Goal: Transaction & Acquisition: Purchase product/service

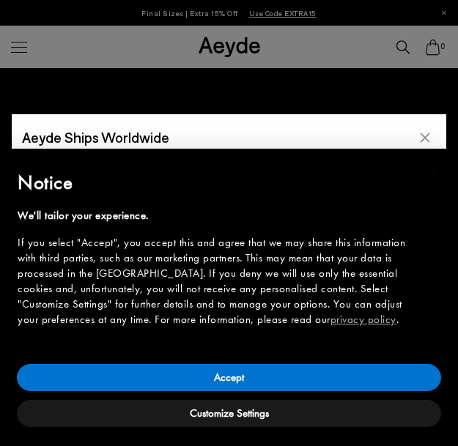
click at [427, 135] on icon "Close" at bounding box center [425, 138] width 10 height 10
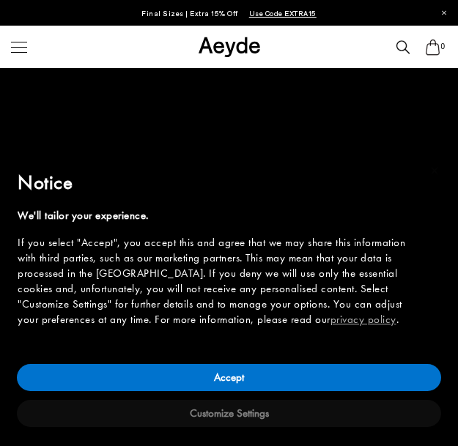
click at [251, 414] on button "Customize Settings" at bounding box center [229, 413] width 424 height 27
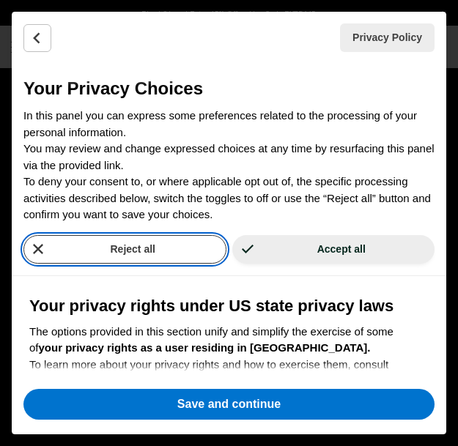
click at [147, 250] on button "Reject all" at bounding box center [124, 249] width 203 height 29
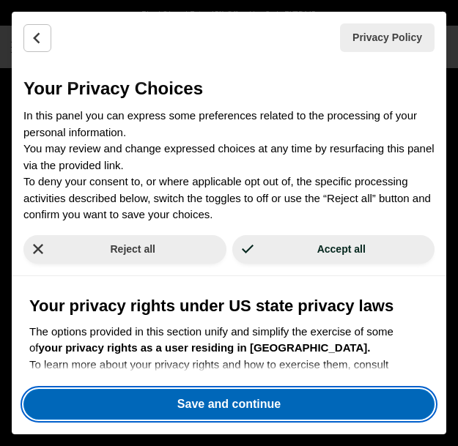
click at [188, 404] on button "Save and continue" at bounding box center [228, 404] width 411 height 31
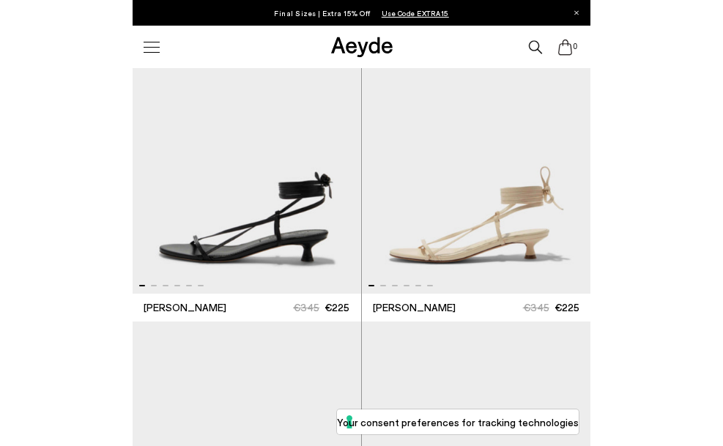
scroll to position [318, 0]
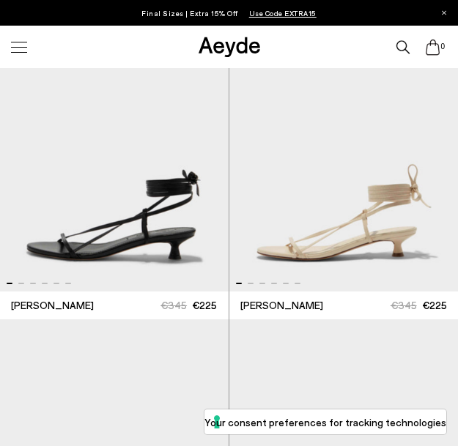
click at [24, 280] on div at bounding box center [110, 280] width 228 height 18
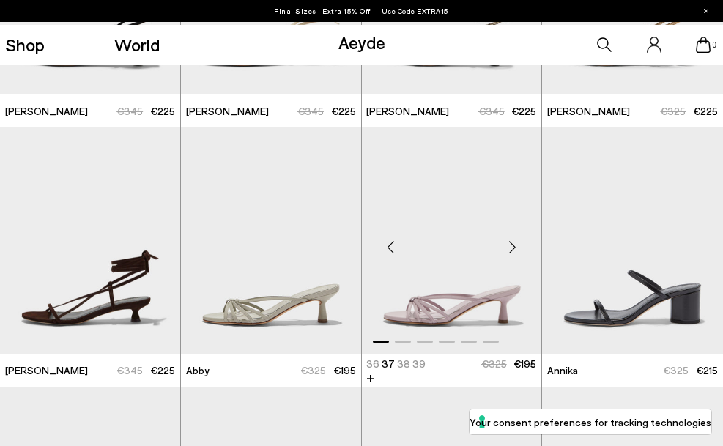
scroll to position [495, 0]
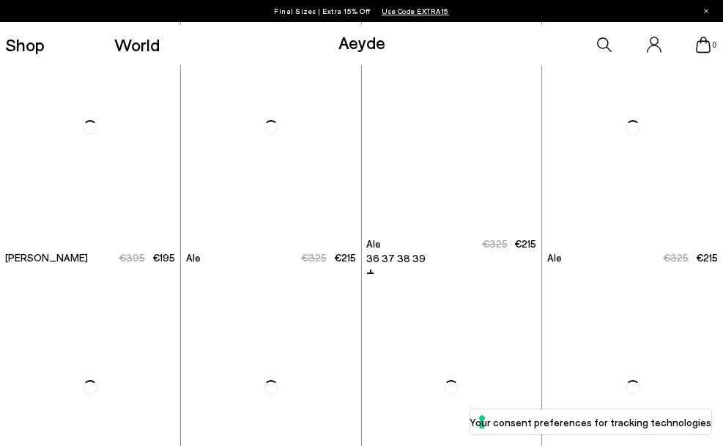
scroll to position [2131, 0]
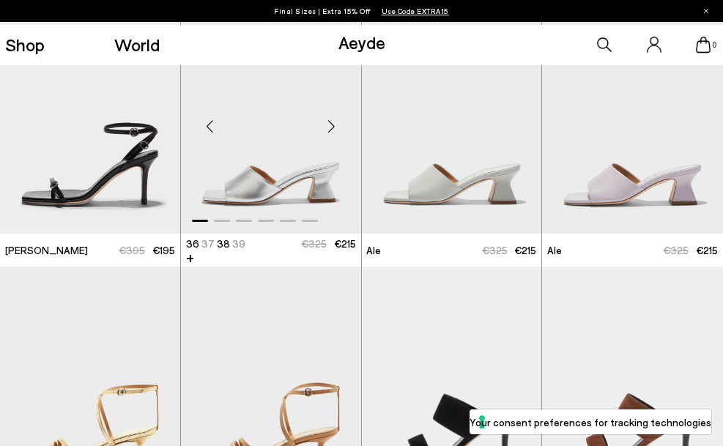
click at [264, 193] on img "1 / 6" at bounding box center [271, 120] width 180 height 226
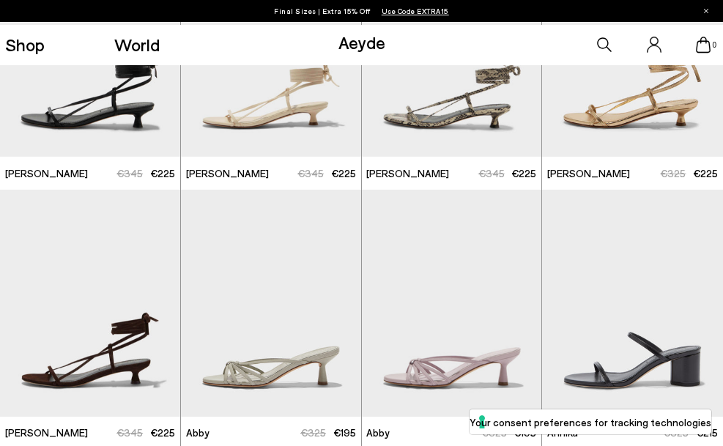
scroll to position [0, 0]
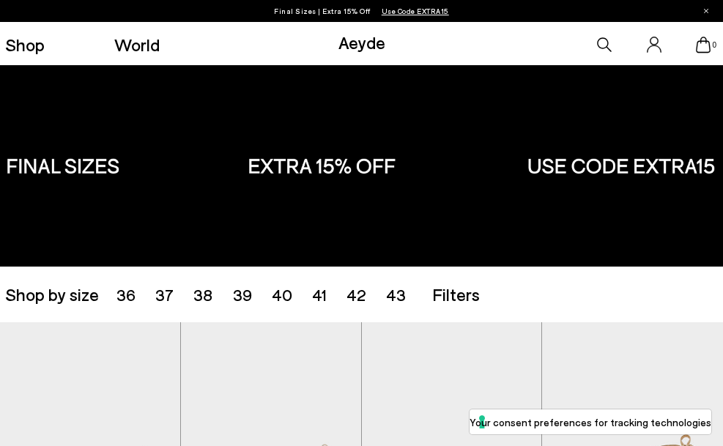
click at [384, 307] on div "Shop by size 36 37 38 39 40 41 42 43 Accessories Filters Filters Apply filters …" at bounding box center [361, 294] width 712 height 35
click at [393, 298] on span "43" at bounding box center [396, 294] width 20 height 19
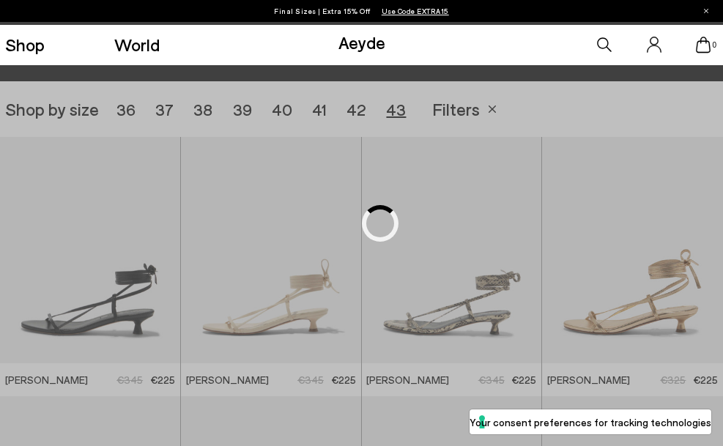
scroll to position [201, 0]
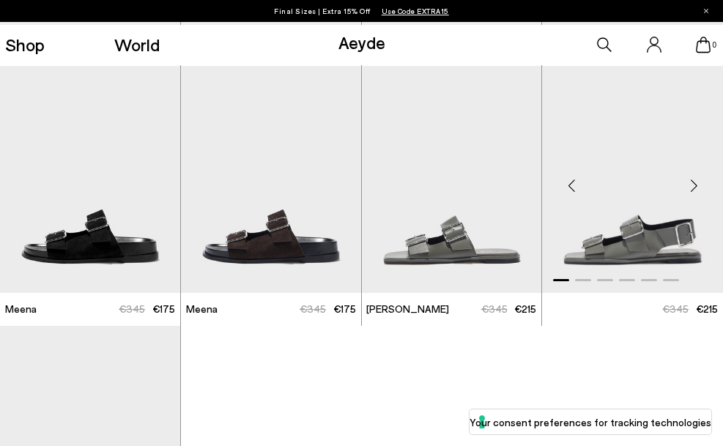
scroll to position [512, 0]
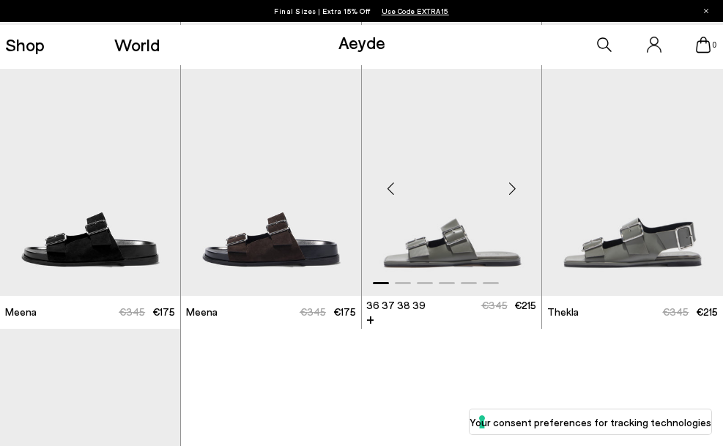
click at [457, 188] on div "Next slide" at bounding box center [512, 188] width 44 height 44
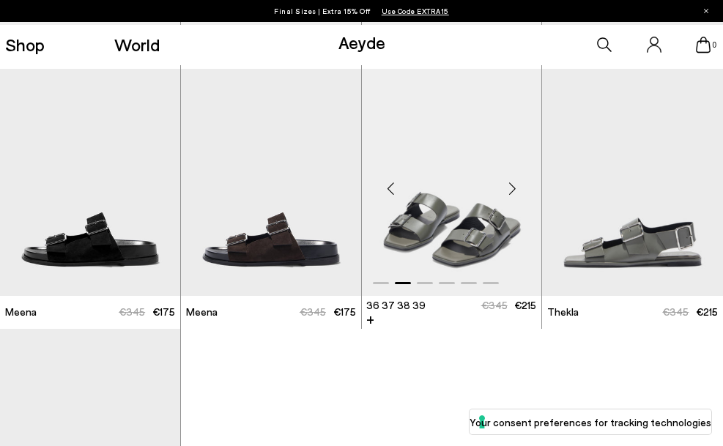
click at [457, 188] on div "Next slide" at bounding box center [512, 188] width 44 height 44
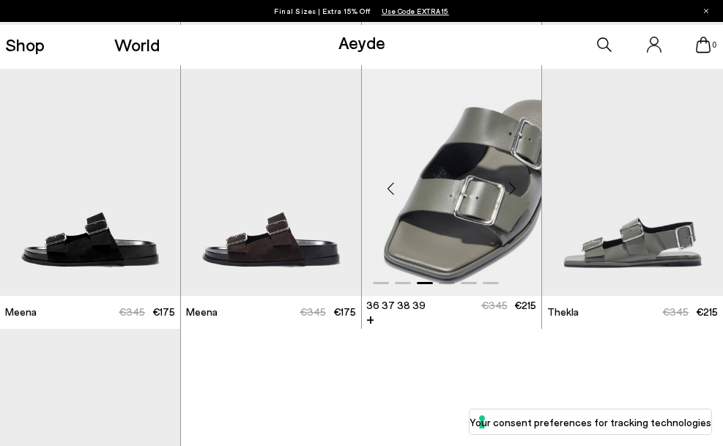
click at [457, 188] on div "Next slide" at bounding box center [512, 188] width 44 height 44
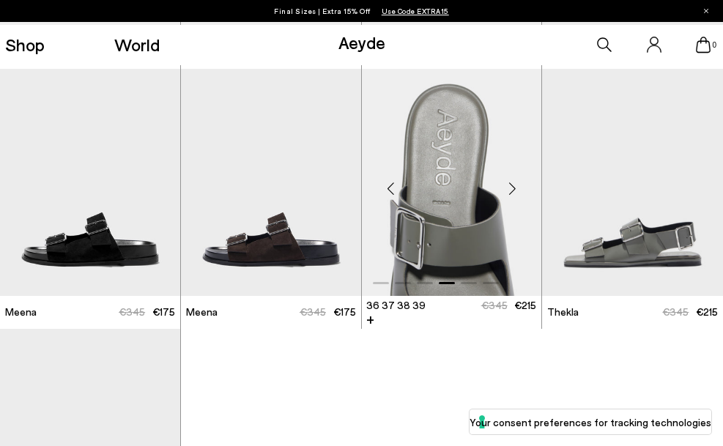
click at [457, 188] on div "Next slide" at bounding box center [512, 188] width 44 height 44
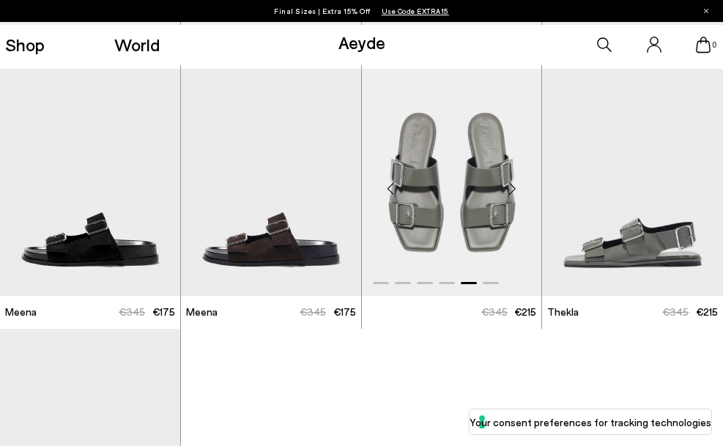
click at [457, 184] on div "Next slide" at bounding box center [512, 188] width 44 height 44
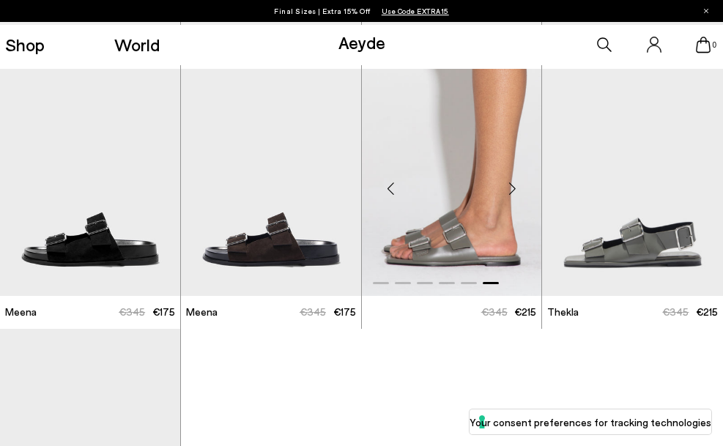
click at [457, 186] on div "Next slide" at bounding box center [512, 188] width 44 height 44
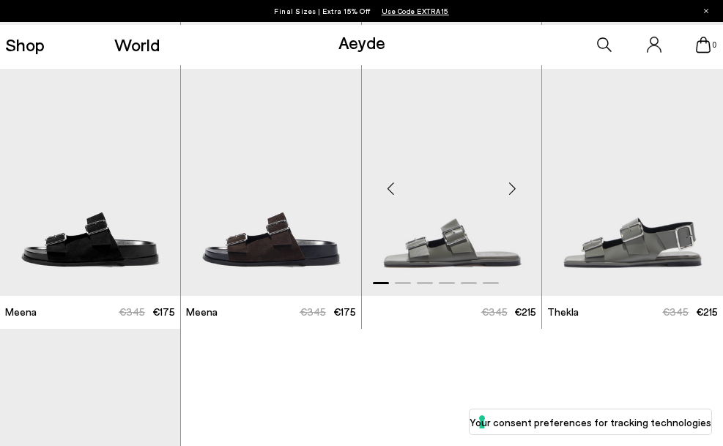
click at [439, 244] on img "1 / 6" at bounding box center [452, 182] width 180 height 226
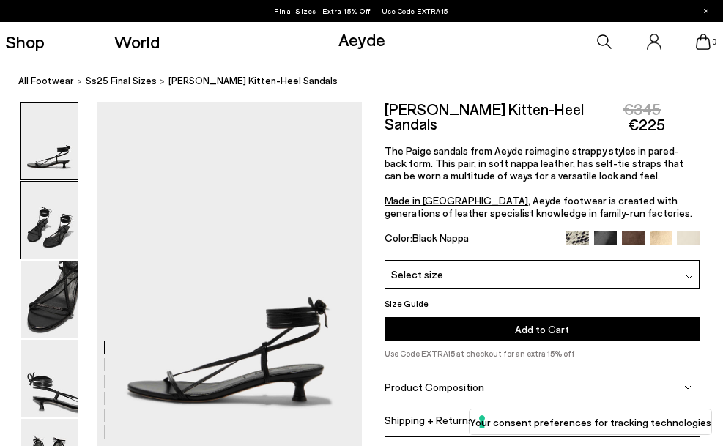
click at [30, 251] on img at bounding box center [48, 220] width 57 height 77
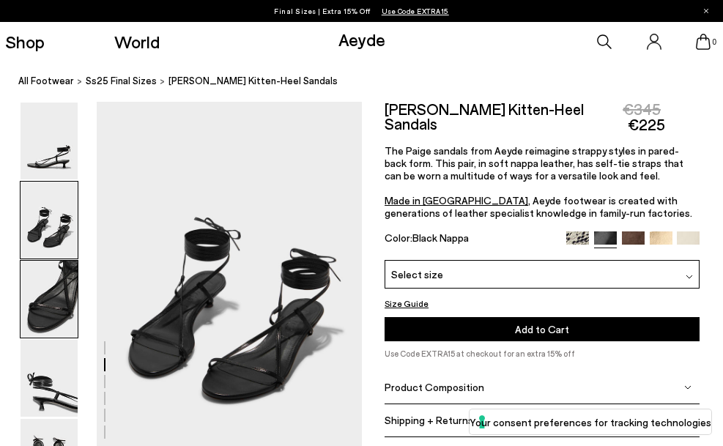
click at [45, 299] on img at bounding box center [48, 299] width 57 height 77
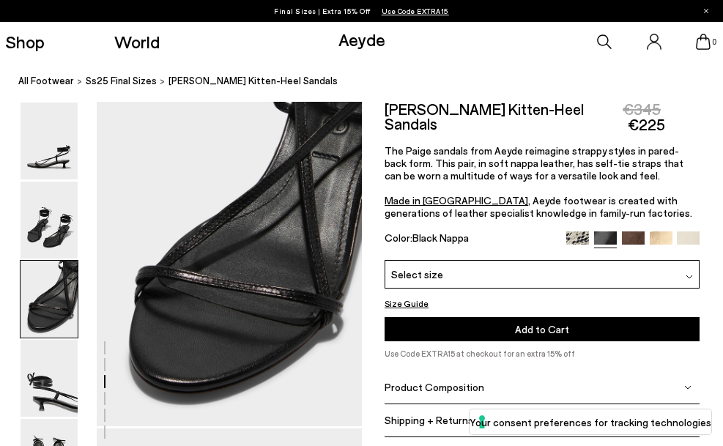
scroll to position [741, 0]
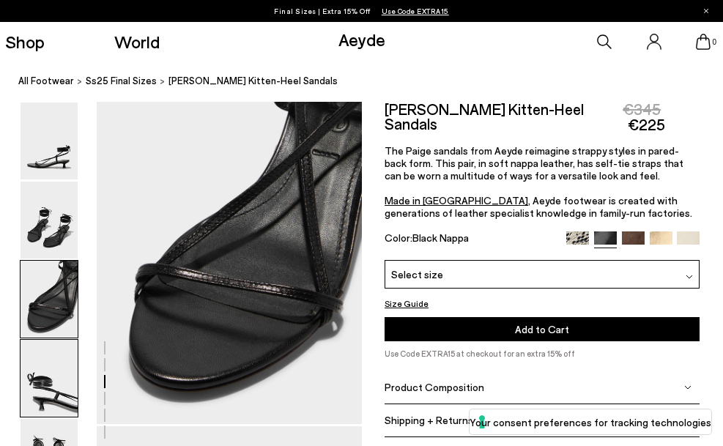
click at [43, 395] on img at bounding box center [48, 378] width 57 height 77
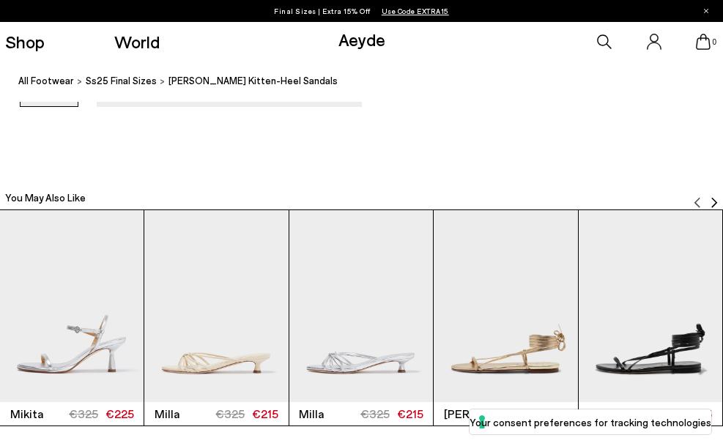
scroll to position [2124, 0]
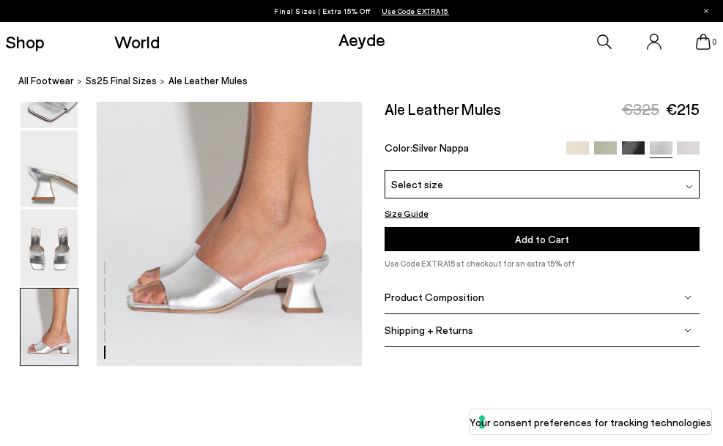
scroll to position [1859, 0]
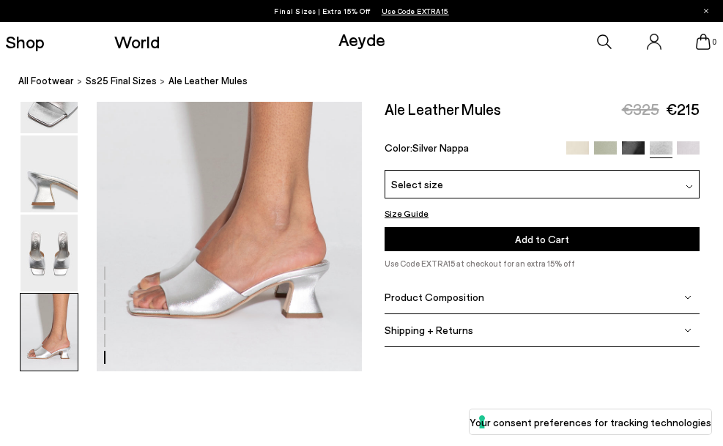
click at [504, 288] on div "Product Composition" at bounding box center [541, 296] width 315 height 33
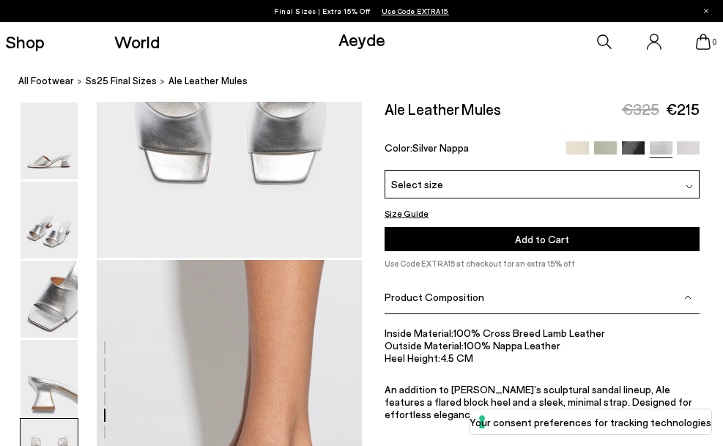
scroll to position [1612, 0]
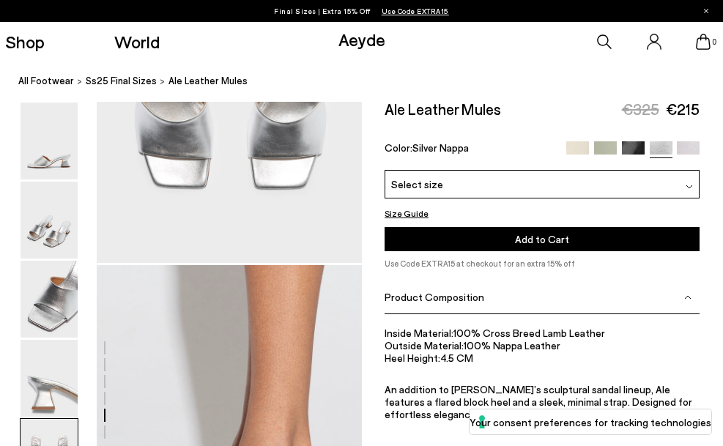
click at [522, 187] on div "Select size" at bounding box center [541, 184] width 315 height 29
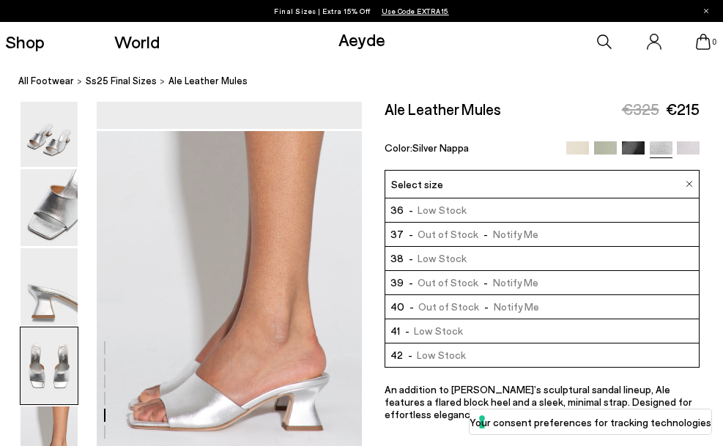
scroll to position [1747, 0]
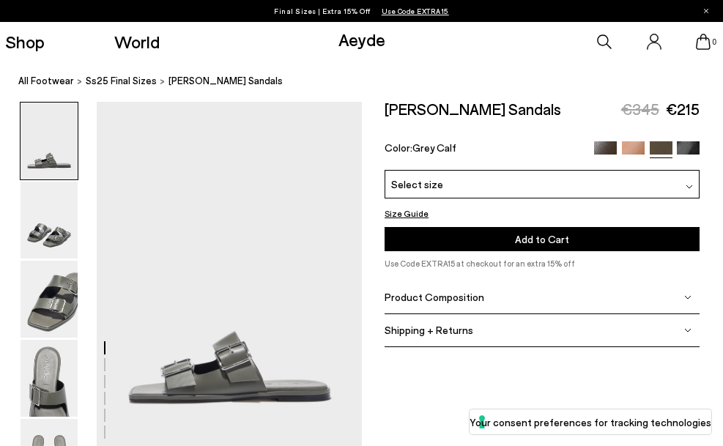
click at [510, 186] on div "Select size" at bounding box center [541, 184] width 315 height 29
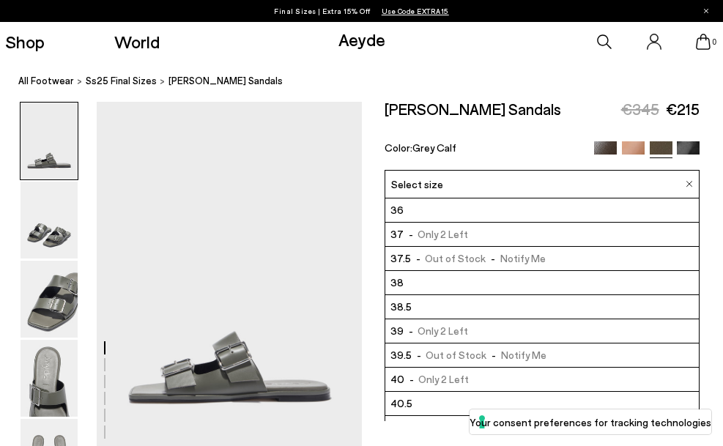
scroll to position [140, 0]
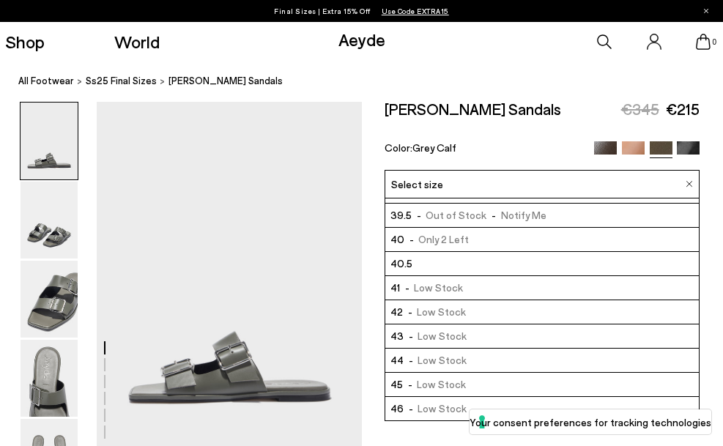
click at [454, 335] on span "- Low Stock" at bounding box center [435, 336] width 64 height 15
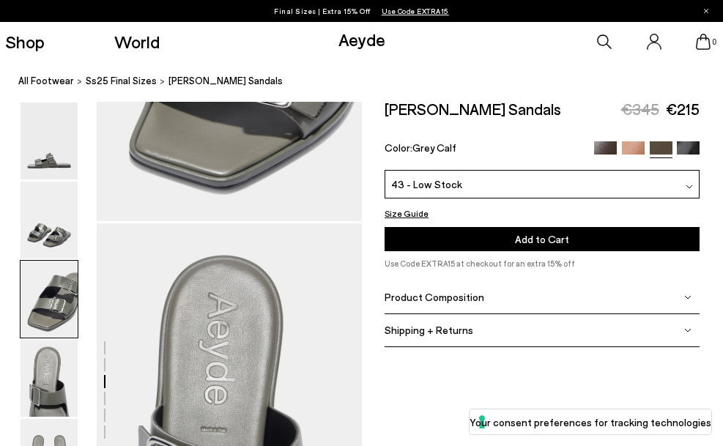
scroll to position [943, 0]
click at [594, 242] on button "Add to Cart Select a Size First" at bounding box center [541, 239] width 315 height 24
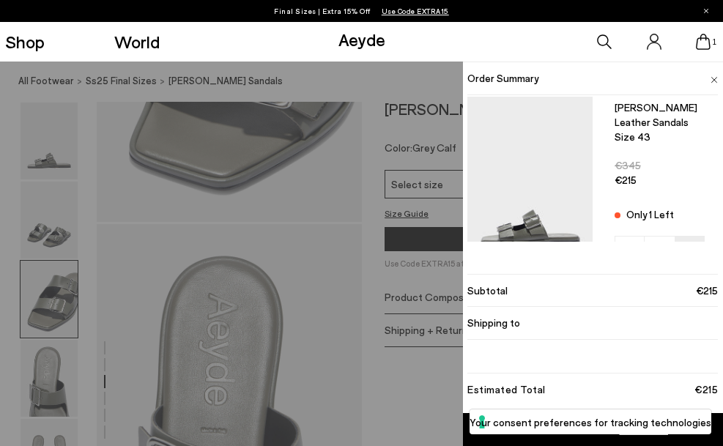
click at [712, 78] on img at bounding box center [713, 80] width 7 height 7
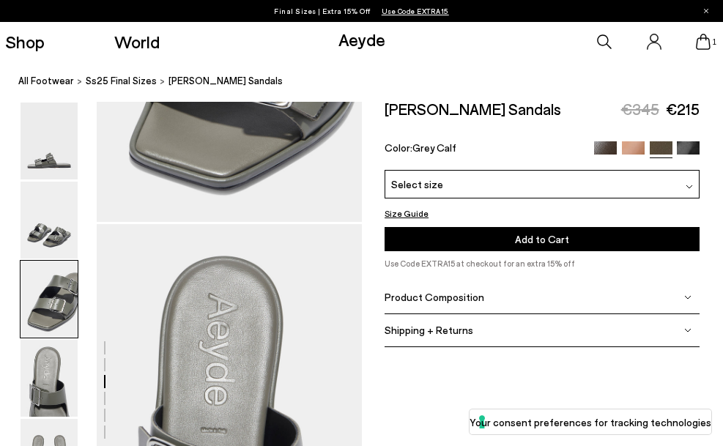
click at [635, 151] on img at bounding box center [633, 152] width 23 height 23
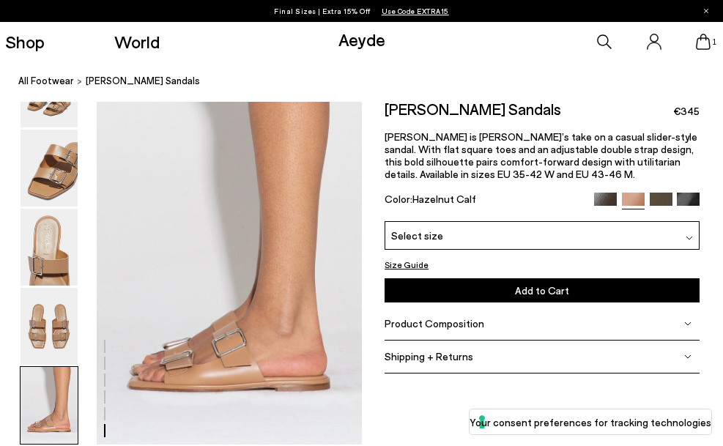
scroll to position [1793, 0]
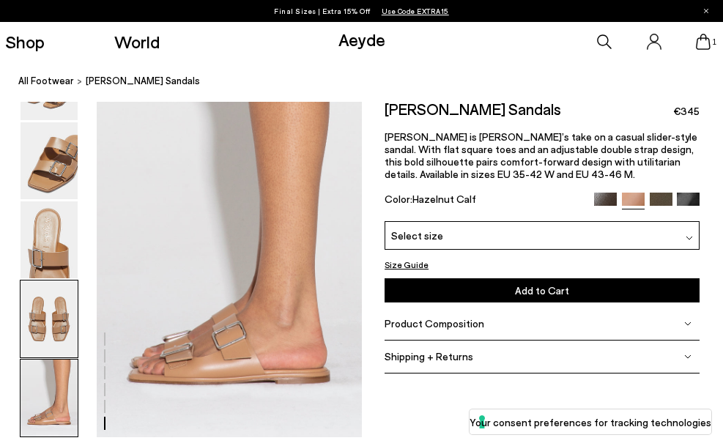
click at [44, 318] on img at bounding box center [48, 318] width 57 height 77
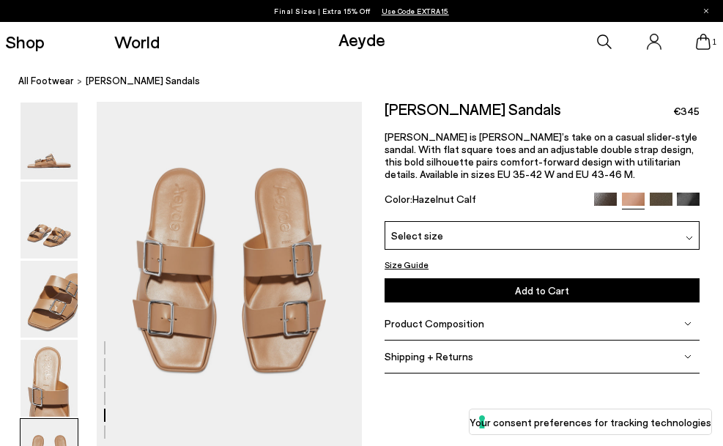
scroll to position [1422, 0]
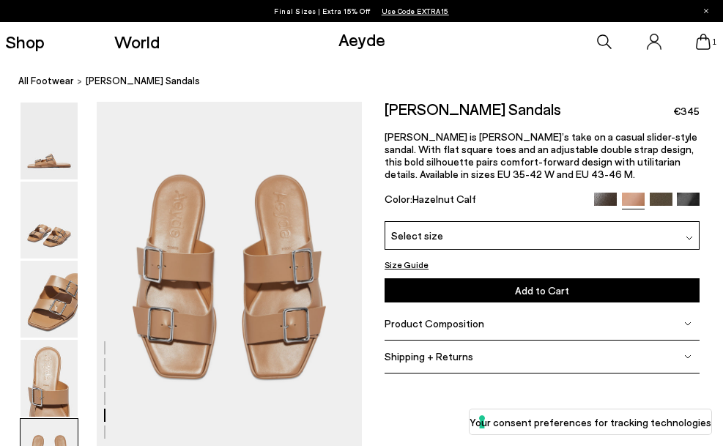
click at [479, 250] on div "Please Select a Color Hazelnut Calf Brown Calf Hazelnut Calf Grey Calf Black Ca…" at bounding box center [541, 261] width 315 height 81
click at [479, 242] on div "Select size" at bounding box center [541, 235] width 315 height 29
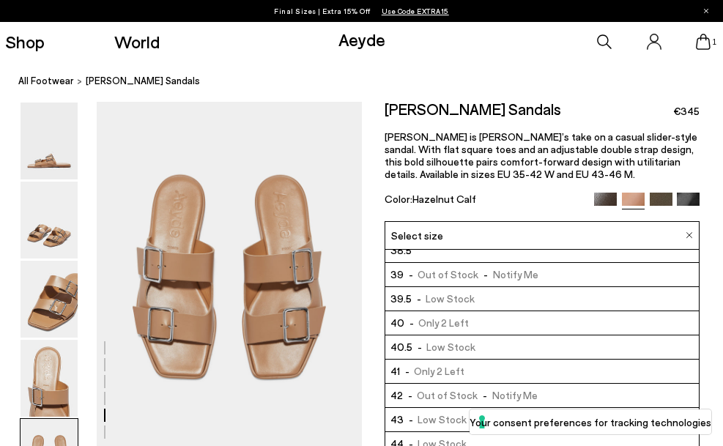
scroll to position [140, 0]
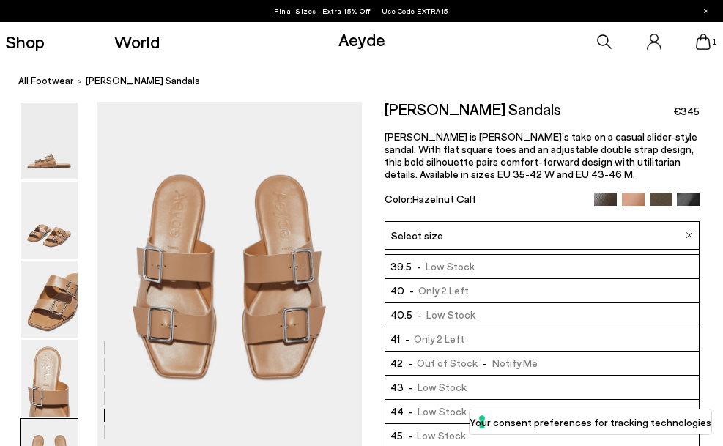
click at [452, 384] on span "- Low Stock" at bounding box center [435, 387] width 64 height 15
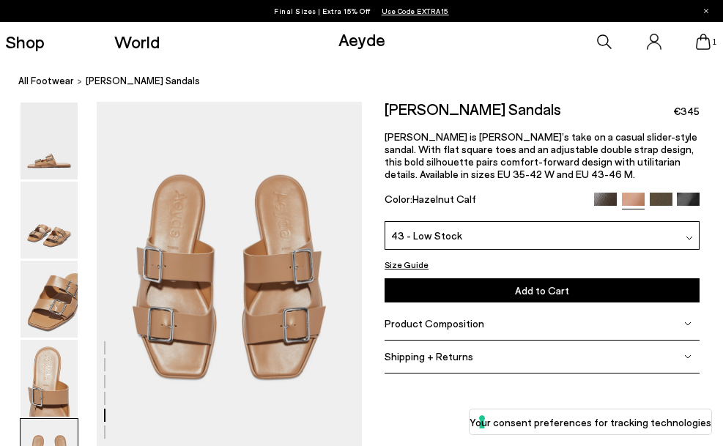
click at [509, 288] on button "Add to Cart Select a Size First" at bounding box center [541, 290] width 315 height 24
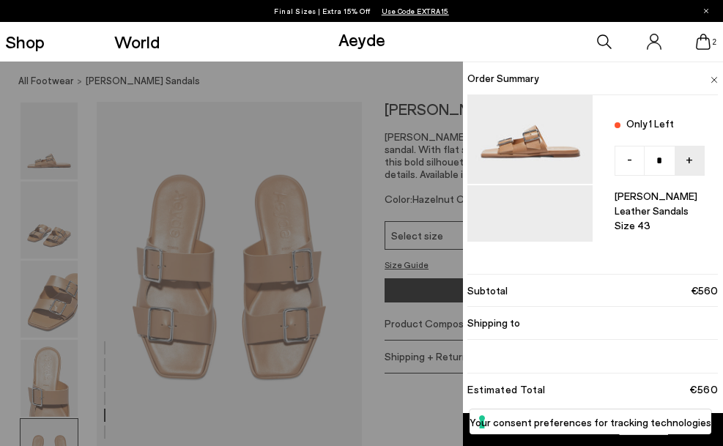
scroll to position [135, 0]
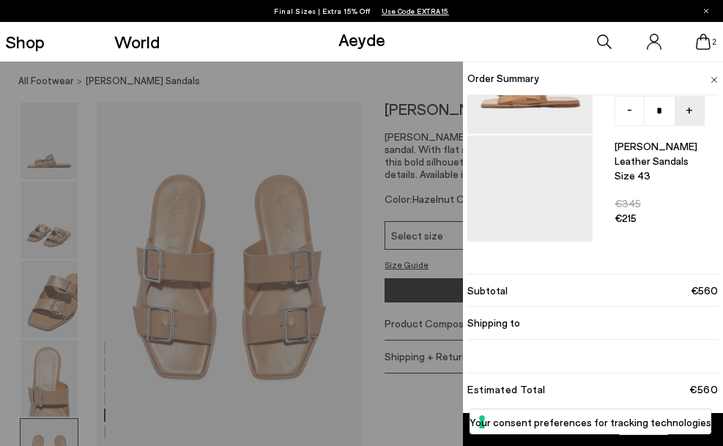
click at [419, 422] on div "Quick Add Color Size View Details Order Summary Tonya leather sandals Size 43 O…" at bounding box center [361, 253] width 723 height 384
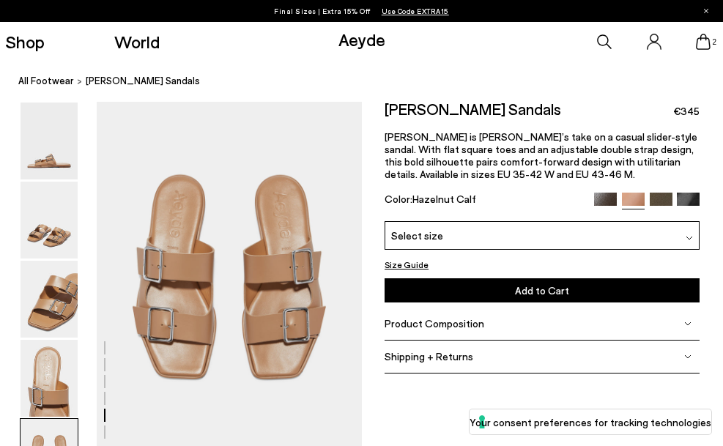
click at [294, 11] on p "Final Sizes | Extra 15% Off Use Code EXTRA15" at bounding box center [361, 11] width 175 height 15
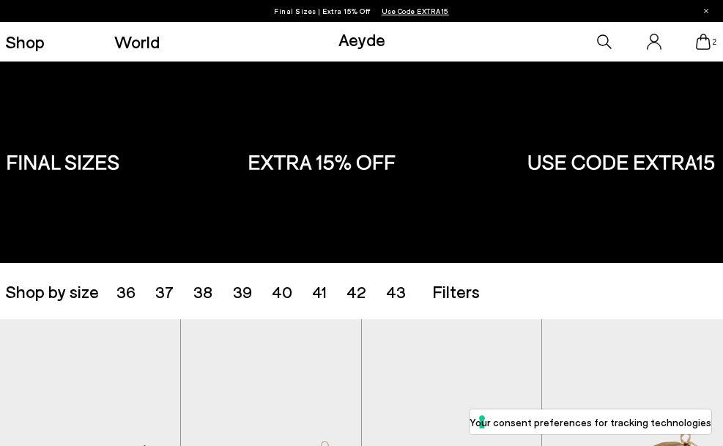
click at [392, 302] on div "Shop by size 36 37 38 39 40 41 42 43 Accessories Filters Filters Apply filters …" at bounding box center [361, 291] width 712 height 35
click at [392, 293] on span "43" at bounding box center [396, 291] width 20 height 19
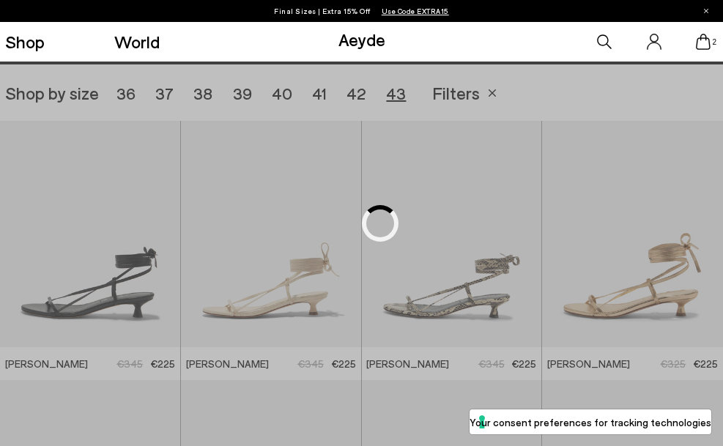
scroll to position [201, 0]
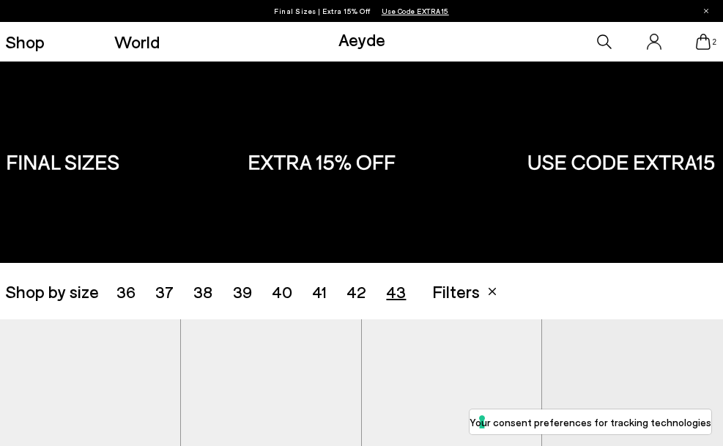
click at [93, 165] on img at bounding box center [361, 161] width 723 height 201
click at [368, 176] on img at bounding box center [361, 161] width 723 height 201
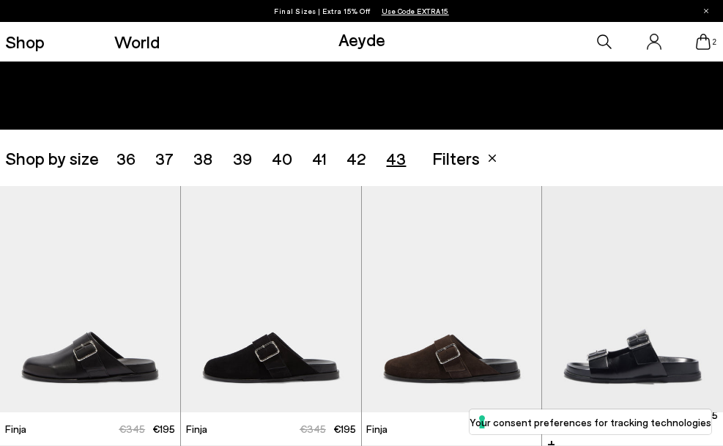
scroll to position [133, 0]
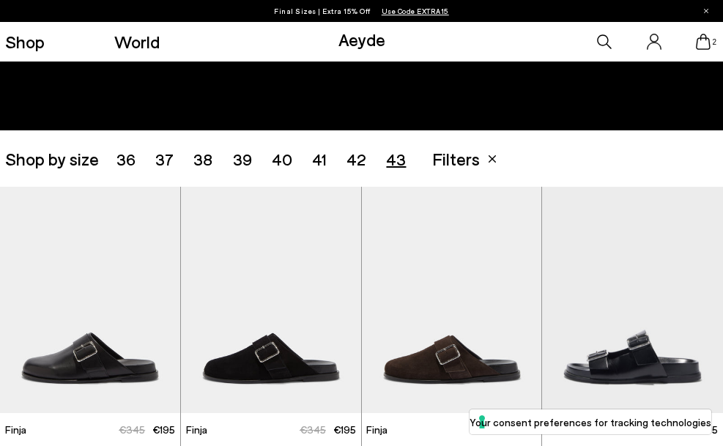
click at [367, 155] on ul "36 37 38 39 40 41 42 43" at bounding box center [271, 159] width 310 height 16
click at [351, 160] on span "42" at bounding box center [356, 158] width 20 height 19
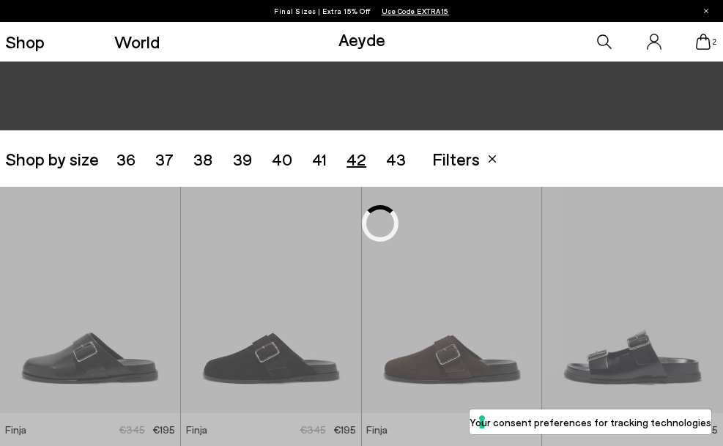
scroll to position [201, 0]
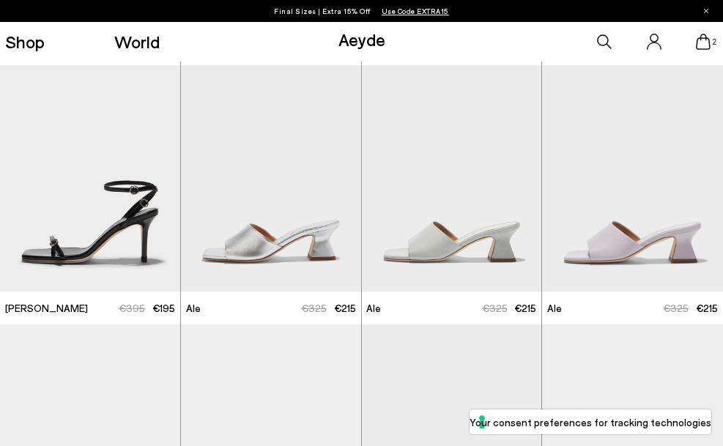
scroll to position [1617, 0]
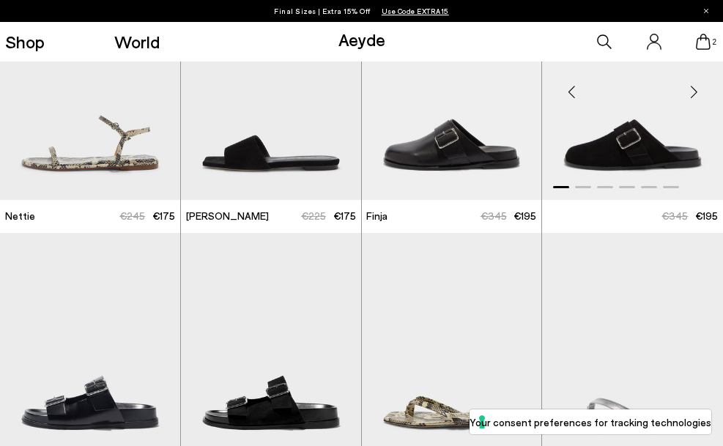
scroll to position [3129, 0]
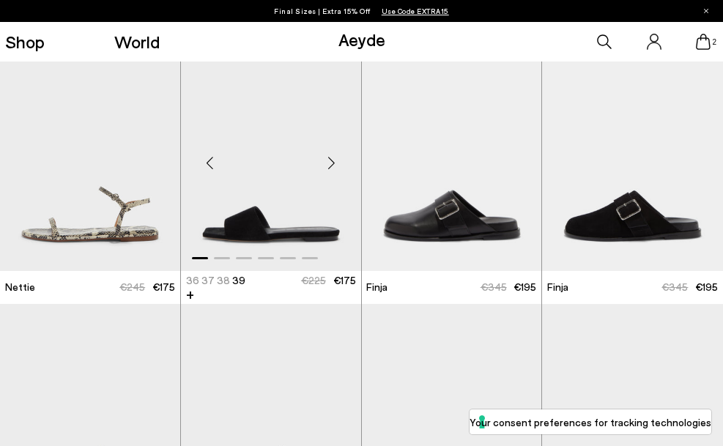
click at [331, 164] on div "Next slide" at bounding box center [332, 163] width 44 height 44
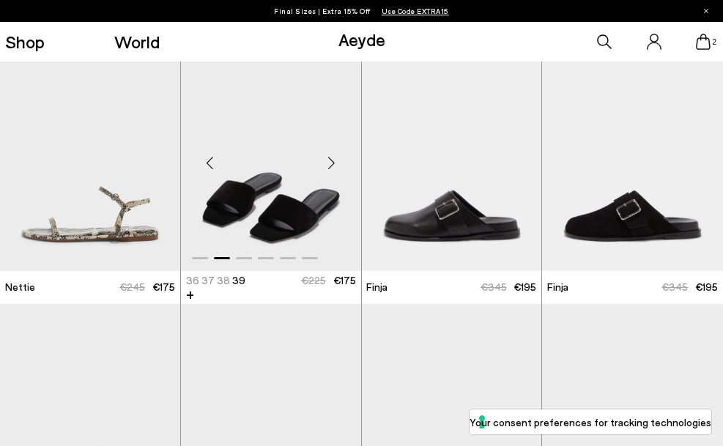
click at [331, 164] on div "Next slide" at bounding box center [332, 163] width 44 height 44
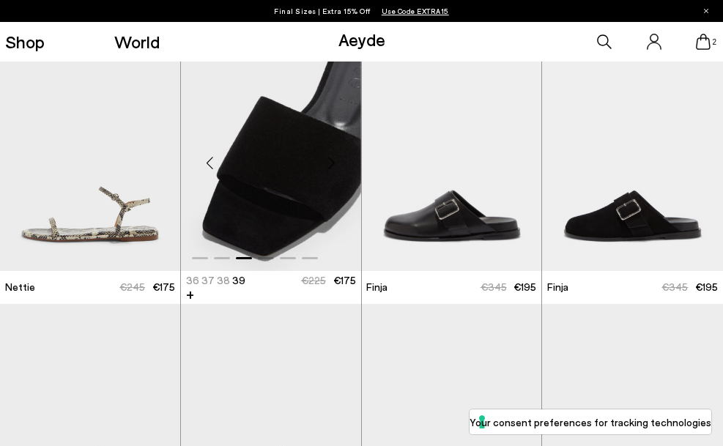
click at [331, 164] on div "Next slide" at bounding box center [332, 163] width 44 height 44
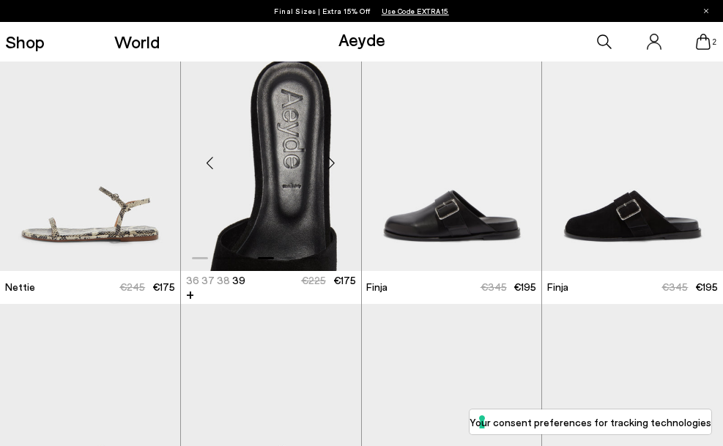
click at [331, 164] on div "Next slide" at bounding box center [332, 163] width 44 height 44
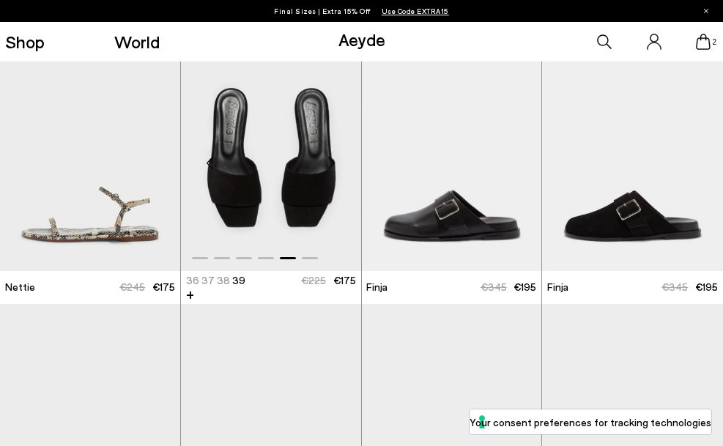
click at [331, 164] on div "Next slide" at bounding box center [332, 163] width 44 height 44
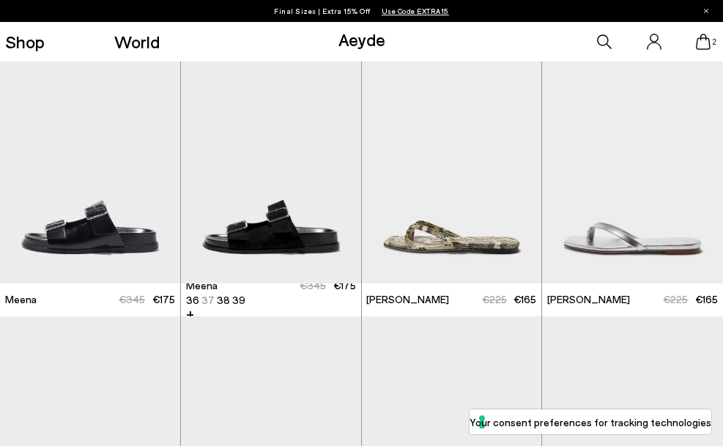
scroll to position [3375, 0]
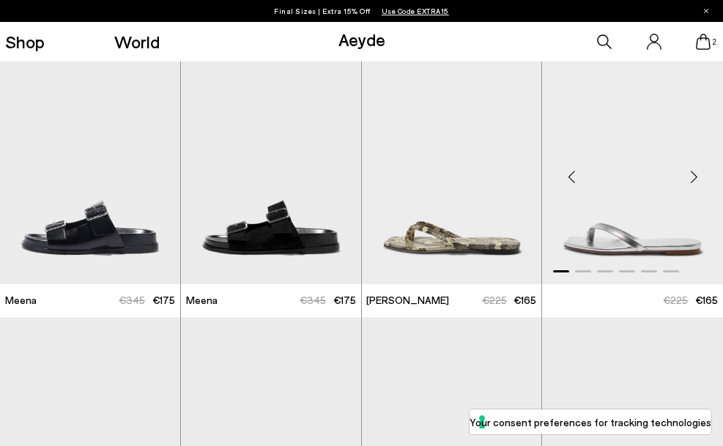
click at [695, 180] on div "Next slide" at bounding box center [693, 176] width 44 height 44
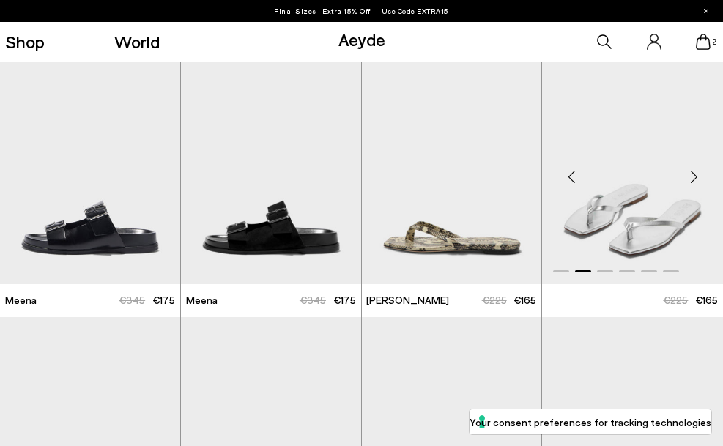
click at [695, 180] on div "Next slide" at bounding box center [693, 176] width 44 height 44
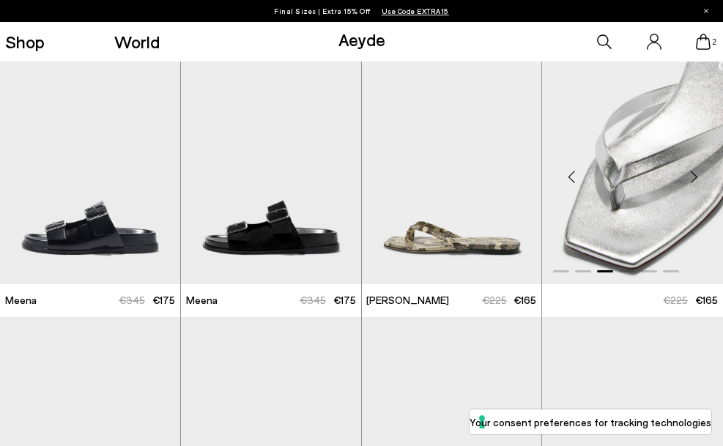
click at [695, 180] on div "Next slide" at bounding box center [693, 176] width 44 height 44
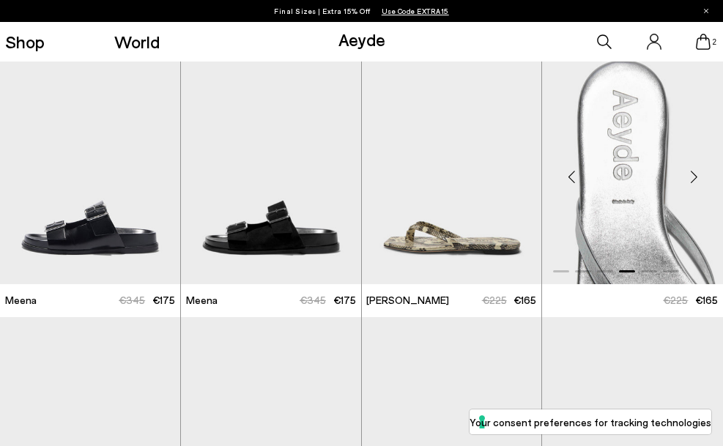
click at [695, 180] on div "Next slide" at bounding box center [693, 176] width 44 height 44
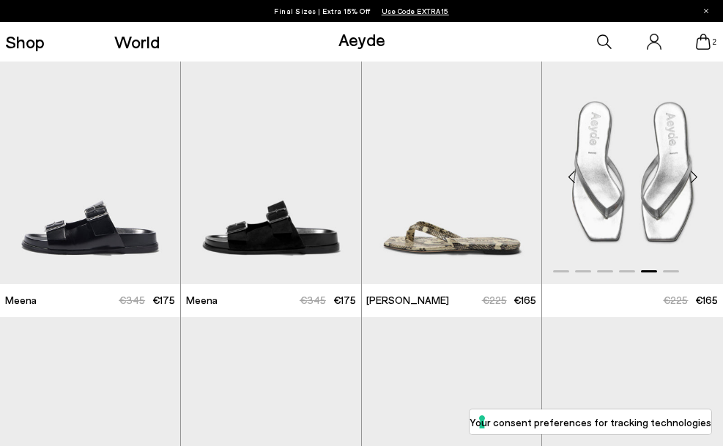
click at [695, 180] on div "Next slide" at bounding box center [693, 176] width 44 height 44
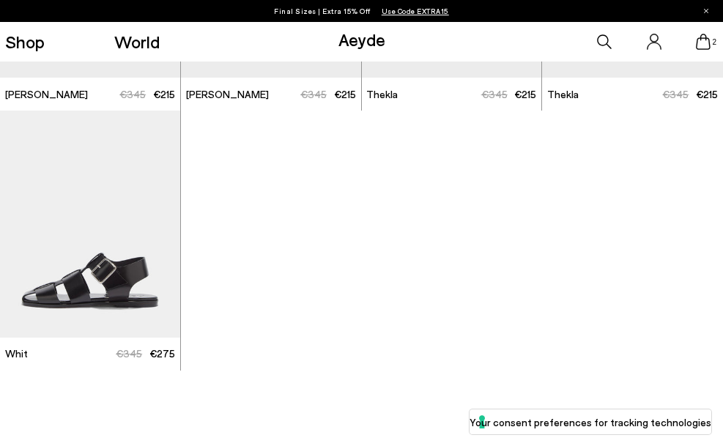
scroll to position [3846, 0]
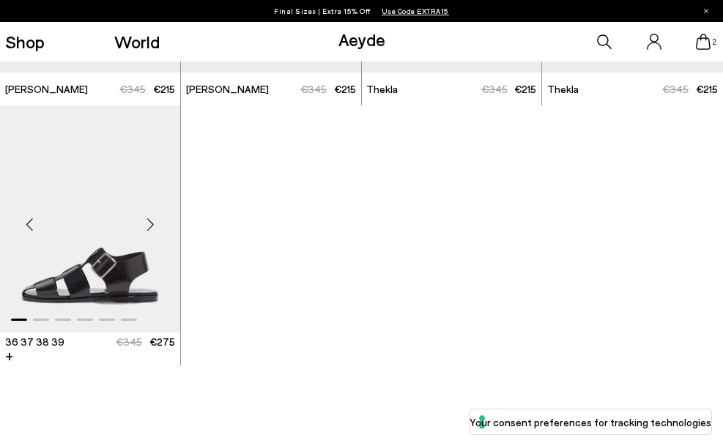
click at [152, 218] on div "Next slide" at bounding box center [151, 225] width 44 height 44
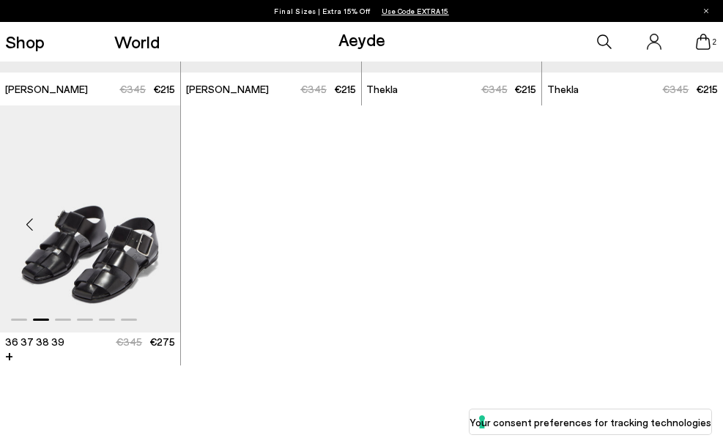
click at [152, 218] on div "Next slide" at bounding box center [151, 225] width 44 height 44
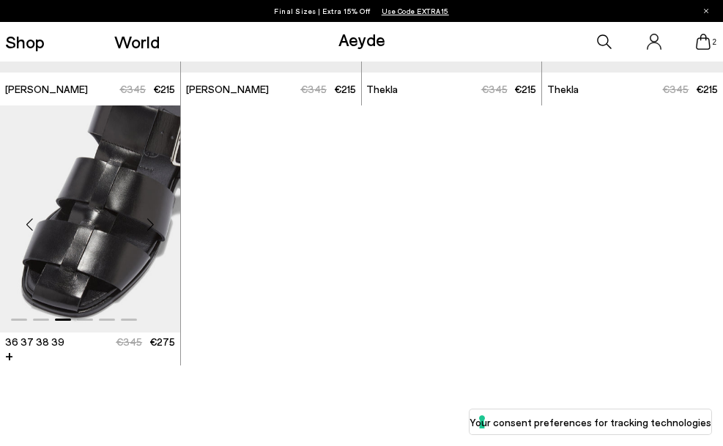
click at [152, 218] on div "Next slide" at bounding box center [151, 225] width 44 height 44
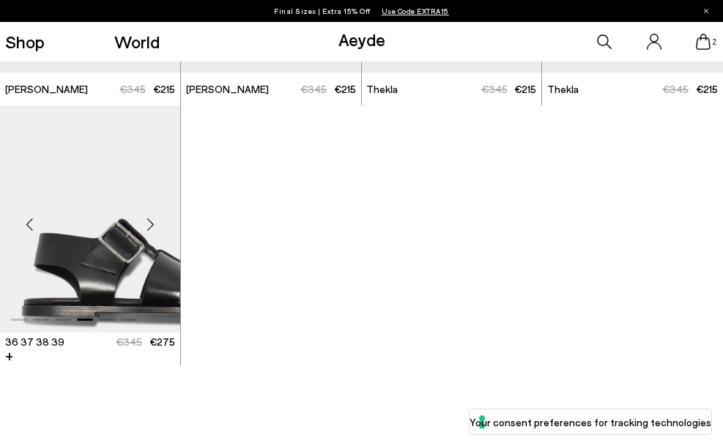
click at [152, 218] on div "Next slide" at bounding box center [151, 225] width 44 height 44
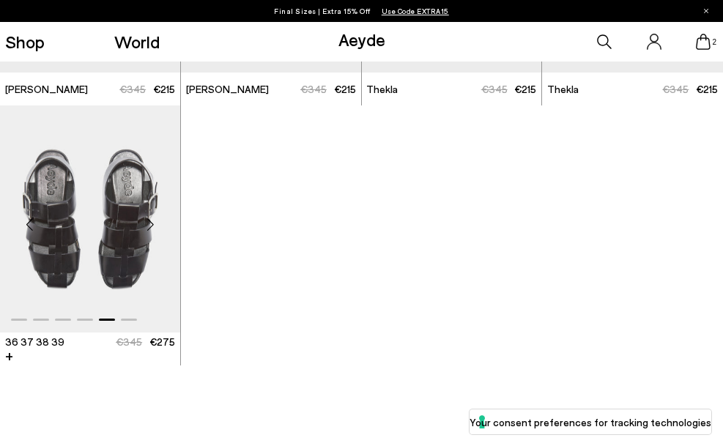
click at [152, 218] on div "Next slide" at bounding box center [151, 225] width 44 height 44
